Goal: Navigation & Orientation: Find specific page/section

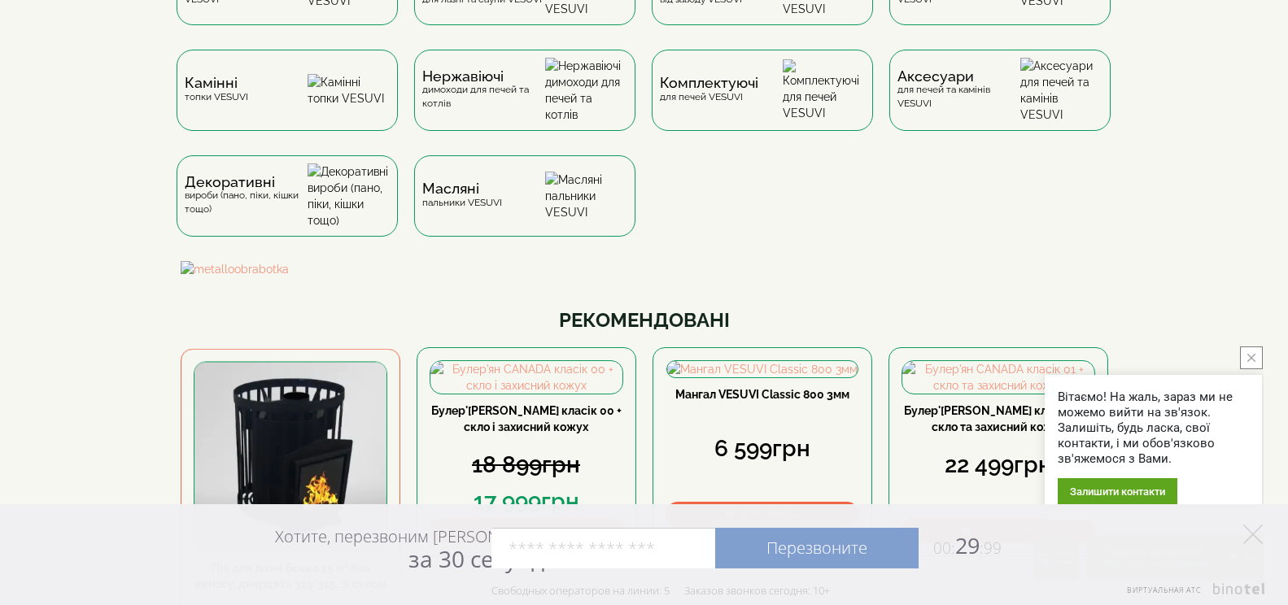
scroll to position [18, 0]
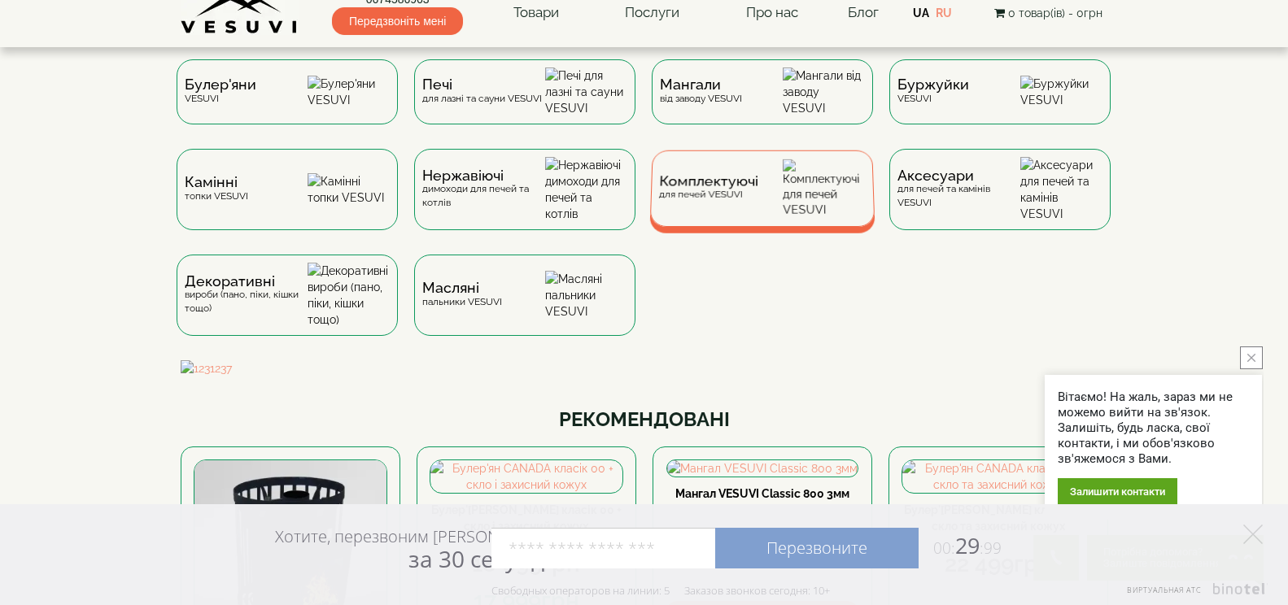
click at [695, 188] on span "Комплектуючі" at bounding box center [708, 182] width 99 height 12
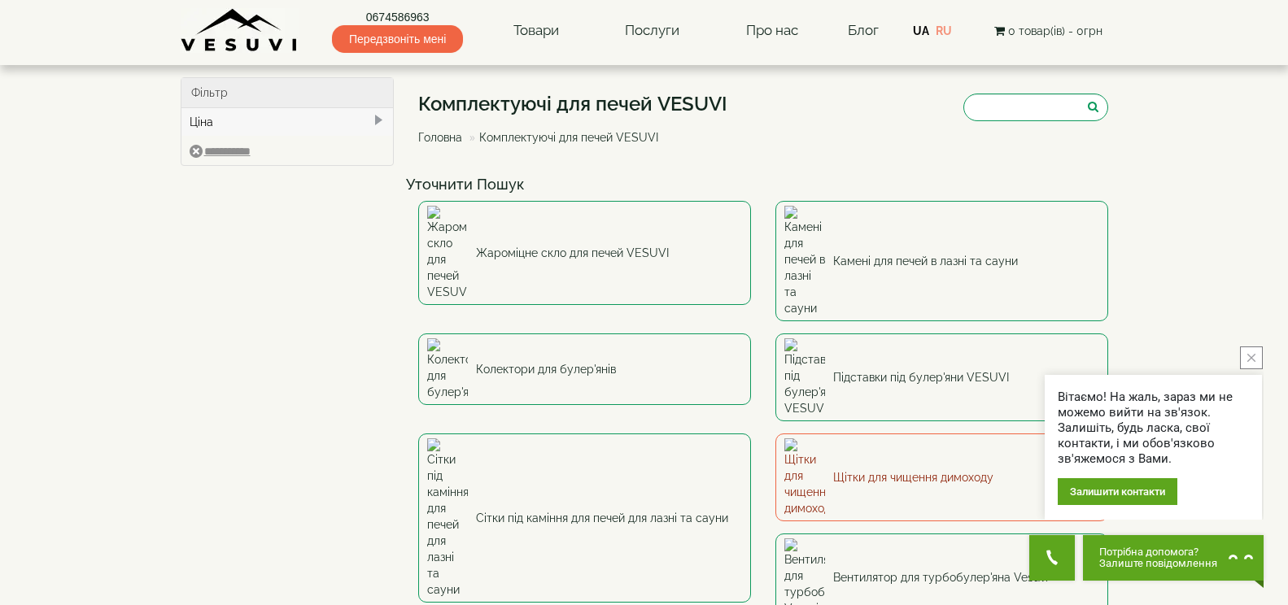
click at [897, 434] on link "Щітки для чищення димоходу" at bounding box center [941, 478] width 333 height 88
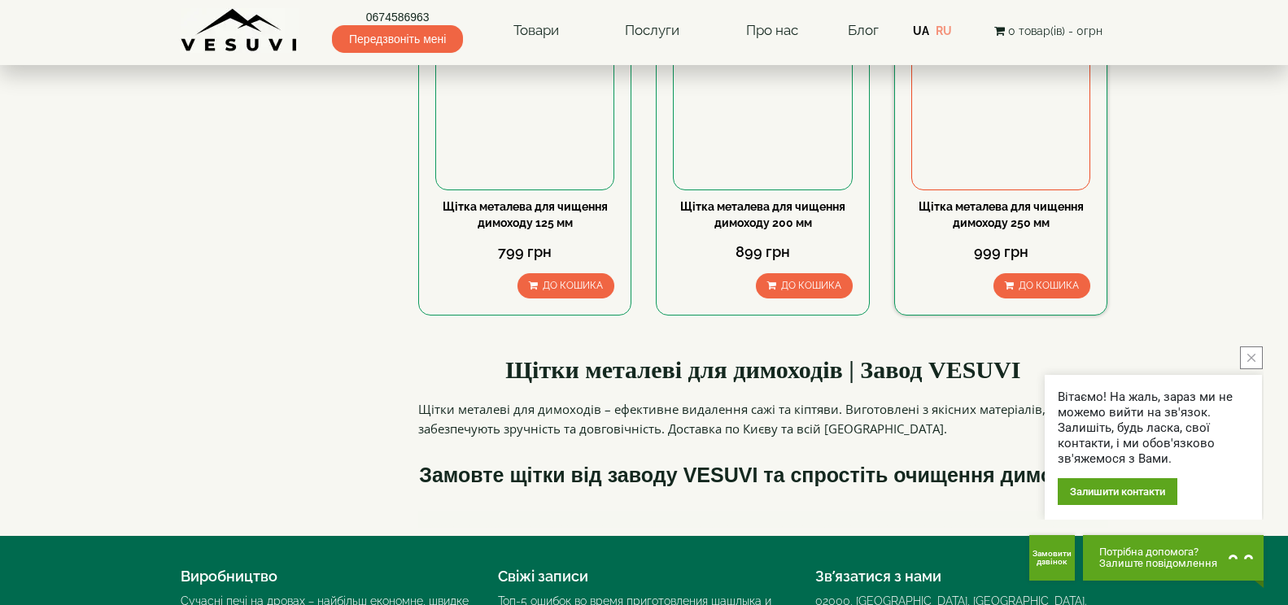
scroll to position [81, 0]
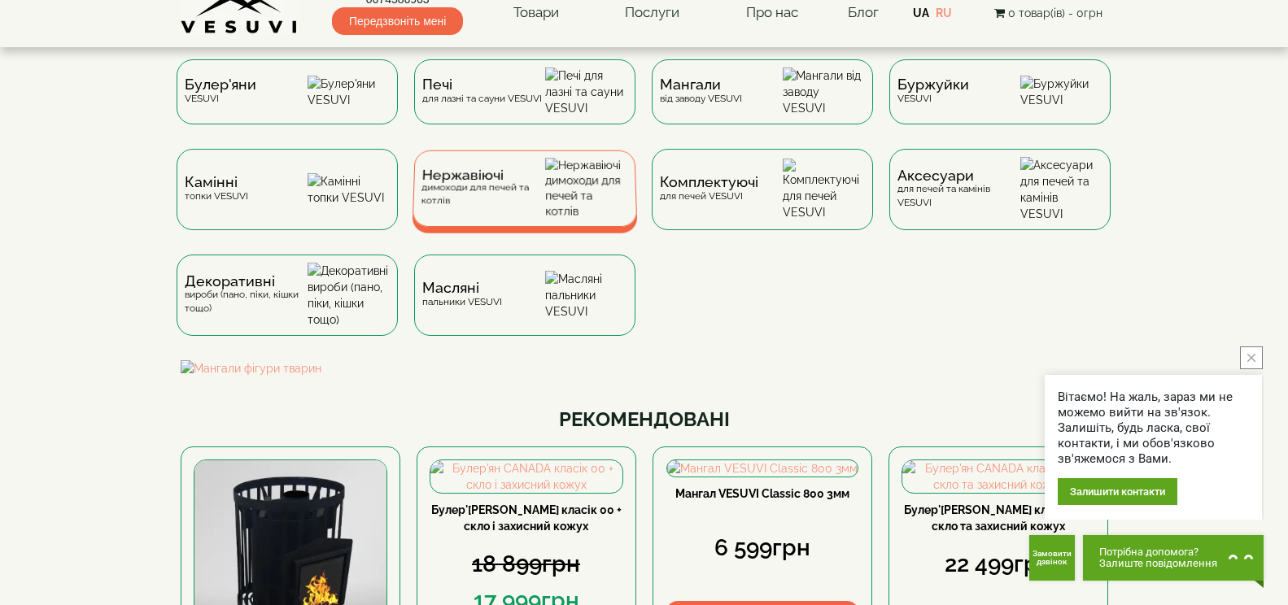
click at [476, 181] on span "Нержавіючі" at bounding box center [483, 175] width 124 height 12
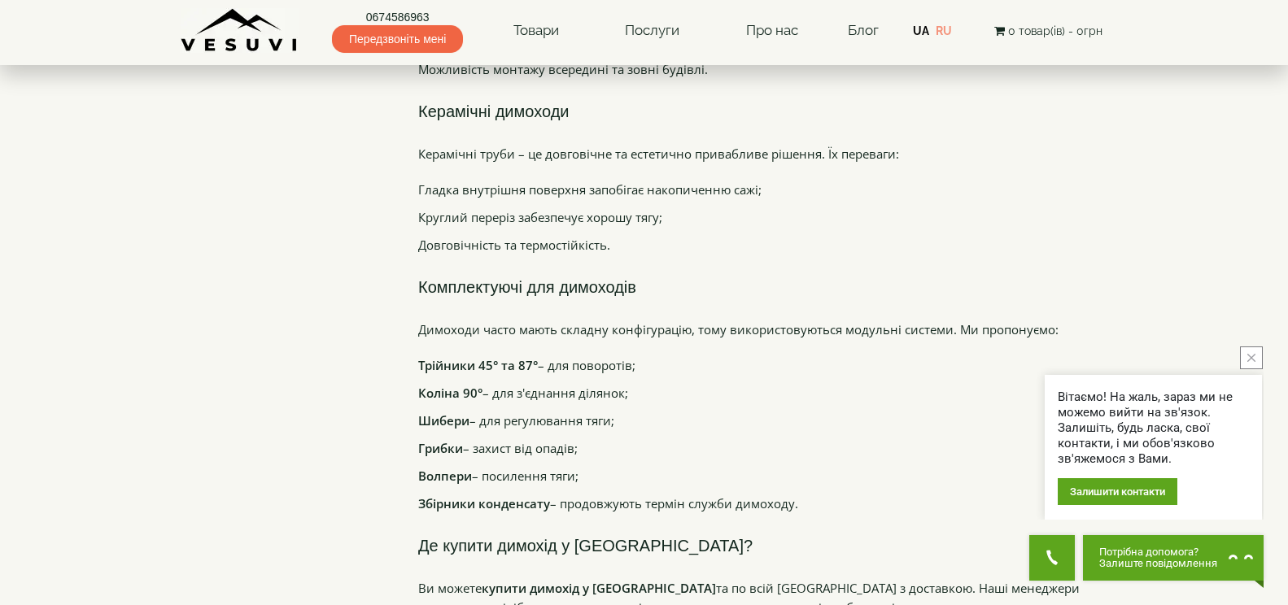
scroll to position [3417, 0]
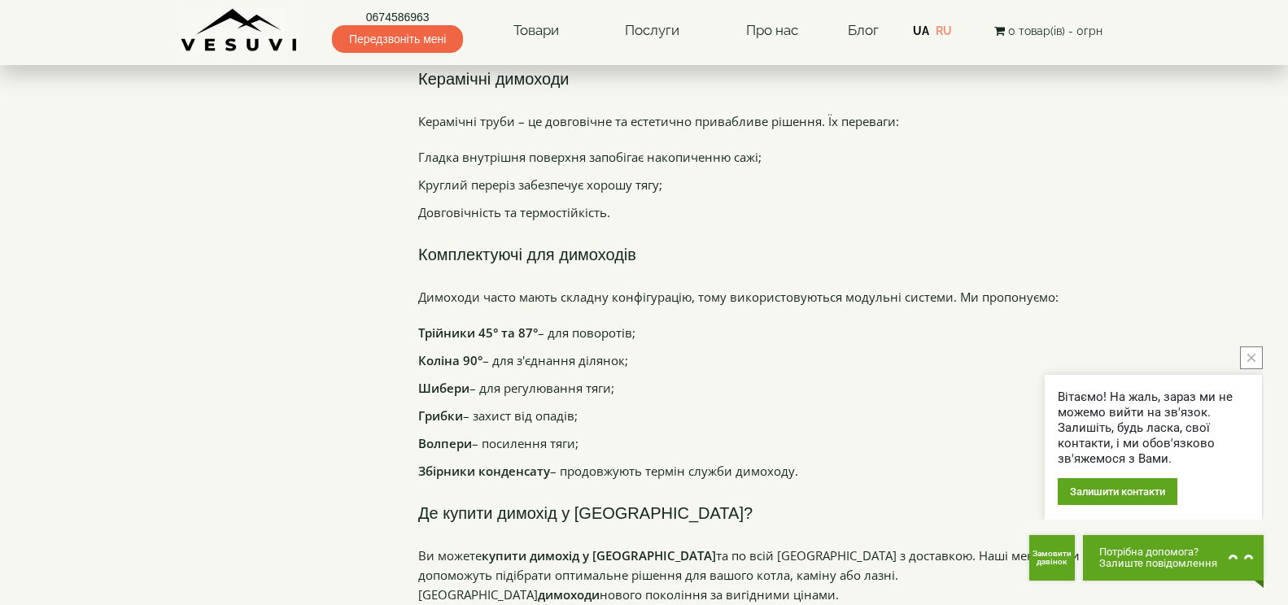
click at [433, 325] on b "Трійники 45° та 87°" at bounding box center [478, 333] width 120 height 16
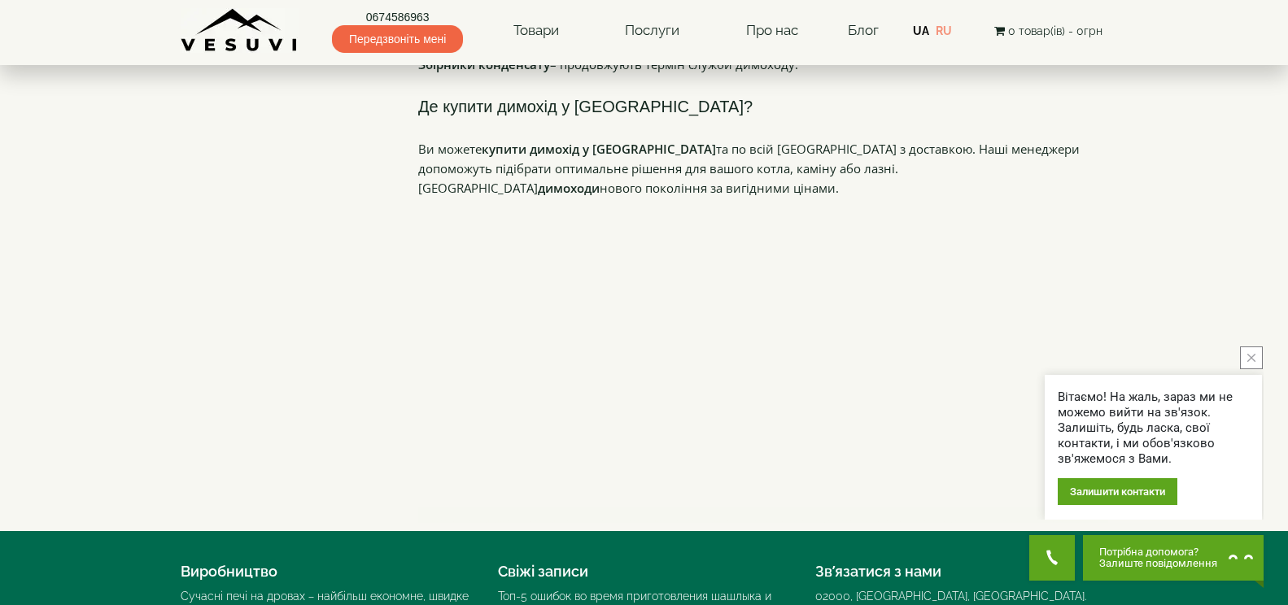
scroll to position [3905, 0]
